Goal: Information Seeking & Learning: Learn about a topic

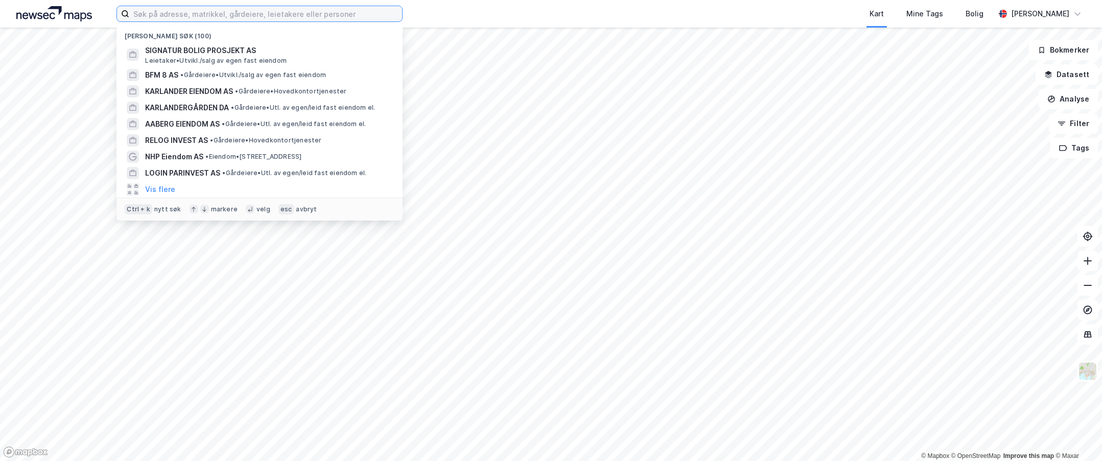
click at [291, 17] on input at bounding box center [265, 13] width 273 height 15
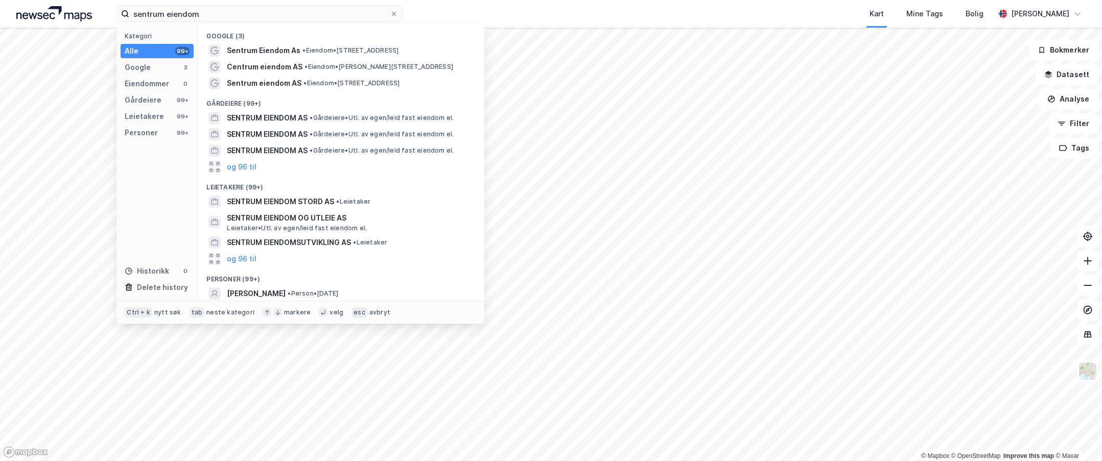
click at [310, 122] on div "SENTRUM EIENDOM AS • Gårdeiere • Utl. av egen/leid fast eiendom el." at bounding box center [350, 118] width 247 height 12
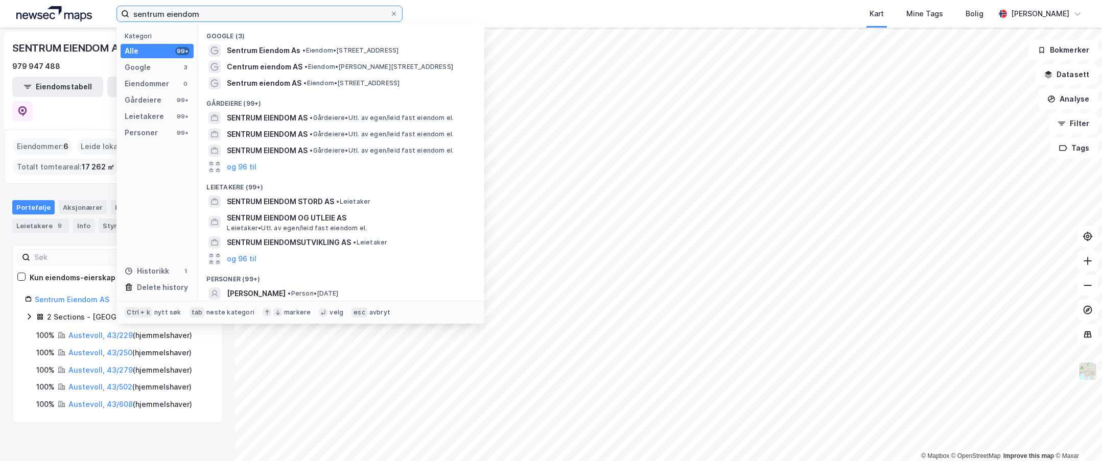
drag, startPoint x: 207, startPoint y: 18, endPoint x: 59, endPoint y: 14, distance: 148.7
click at [59, 14] on div "sentrum eiendom Kategori Alle 99+ Google 3 Eiendommer 0 Gårdeiere 99+ Leietaker…" at bounding box center [551, 14] width 1102 height 28
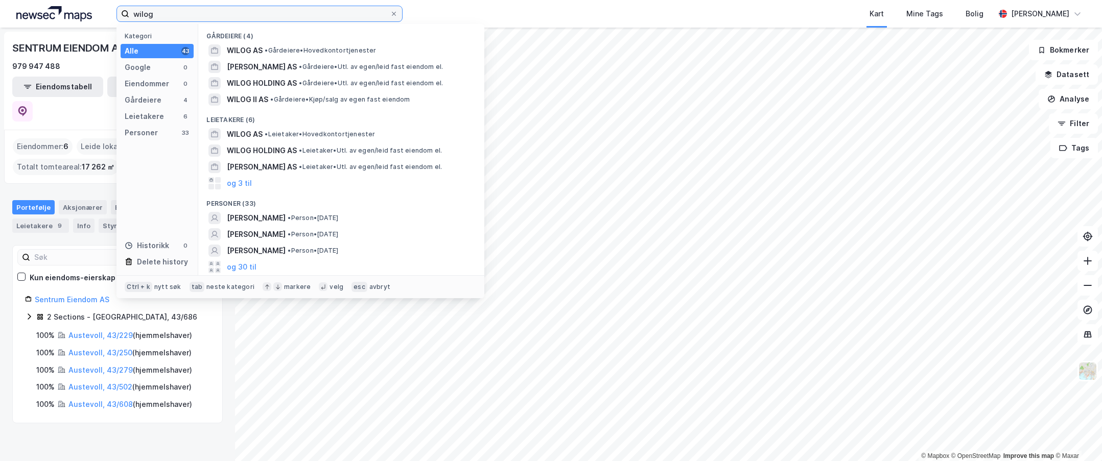
type input "wilog"
click at [303, 54] on span "• Gårdeiere • Hovedkontortjenester" at bounding box center [320, 50] width 111 height 8
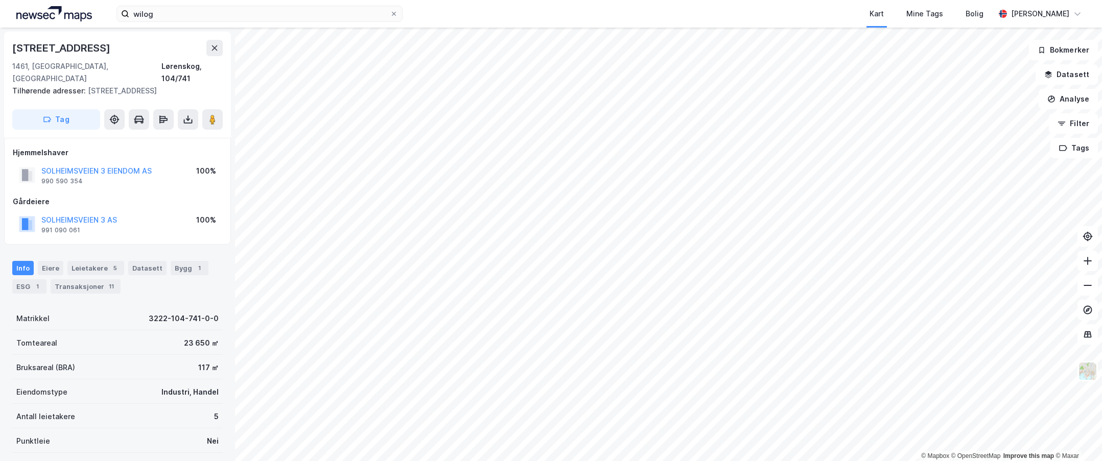
click at [41, 170] on div "SOLHEIMSVEIEN 3 EIENDOM AS 990 590 354" at bounding box center [85, 175] width 133 height 20
click at [48, 177] on div "990 590 354" at bounding box center [61, 181] width 41 height 8
